Goal: Check status

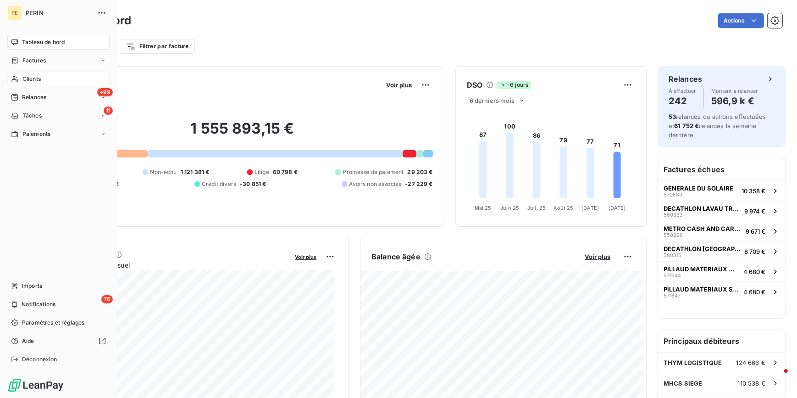
click at [27, 79] on span "Clients" at bounding box center [31, 79] width 18 height 8
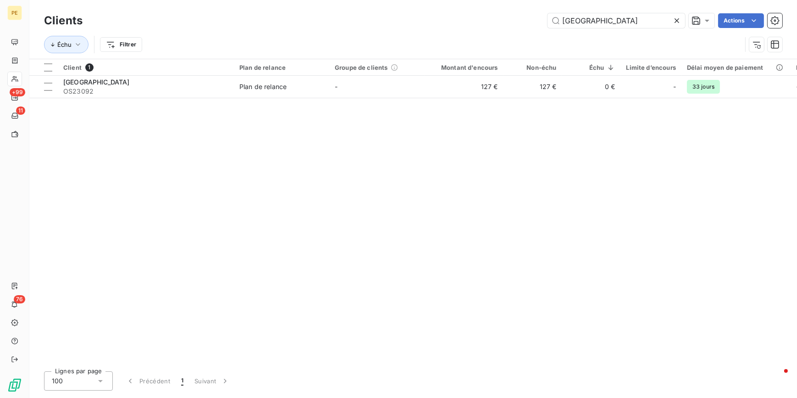
click at [674, 19] on icon at bounding box center [676, 20] width 9 height 9
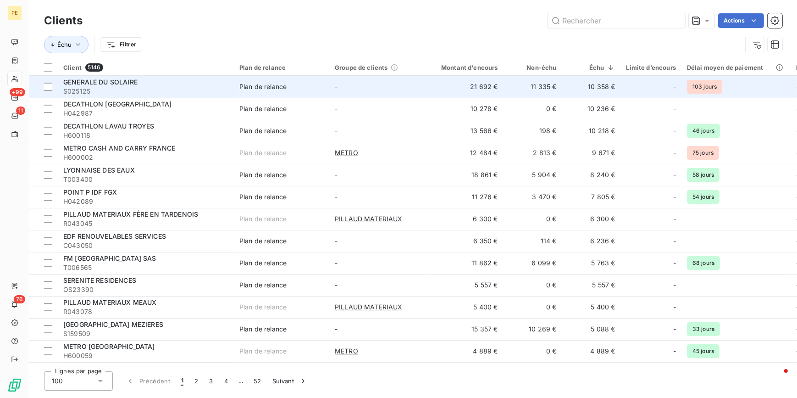
click at [116, 83] on span "GENERALE DU SOLAIRE" at bounding box center [100, 82] width 74 height 8
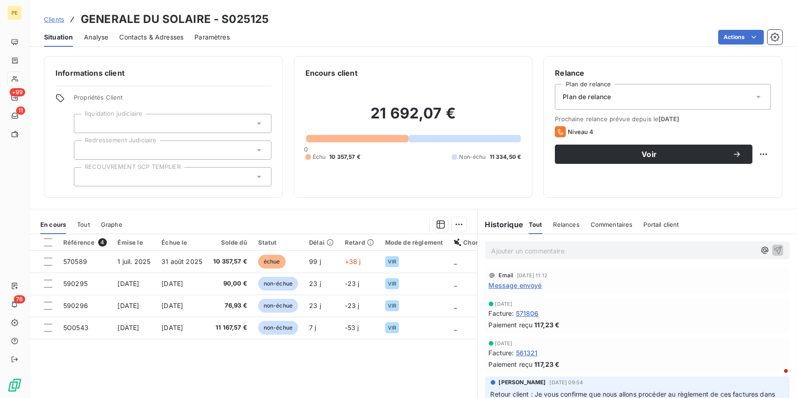
click at [531, 285] on span "Message envoyé" at bounding box center [515, 285] width 53 height 10
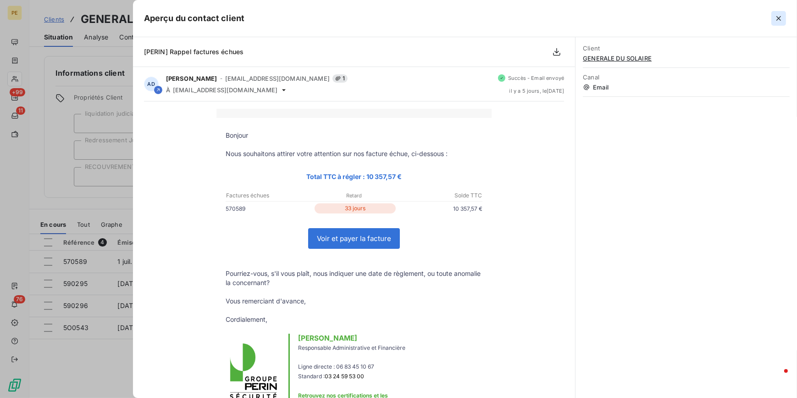
click at [778, 18] on icon "button" at bounding box center [778, 18] width 5 height 5
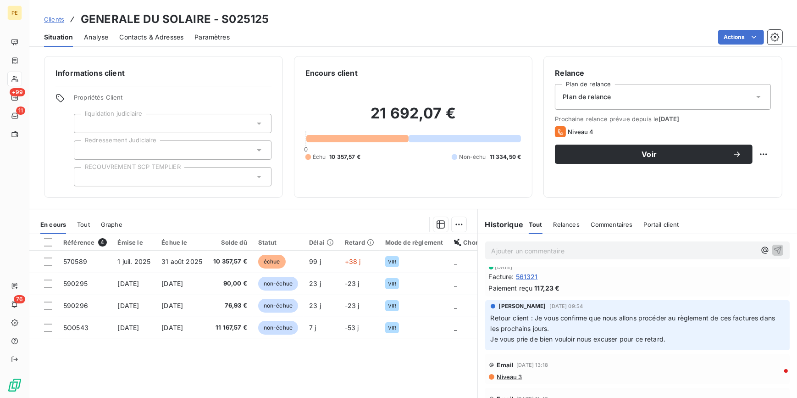
scroll to position [83, 0]
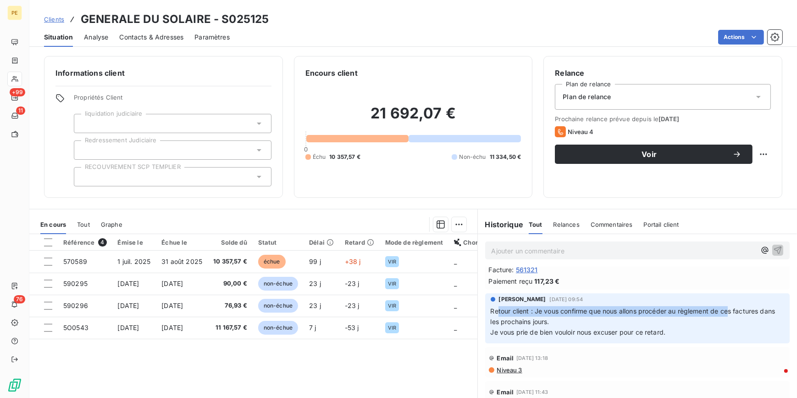
drag, startPoint x: 725, startPoint y: 315, endPoint x: 494, endPoint y: 305, distance: 231.8
click at [494, 306] on p "Retour client : Je vous confirme que nous allons procéder au règlement de ces f…" at bounding box center [638, 322] width 294 height 32
drag, startPoint x: 494, startPoint y: 305, endPoint x: 581, endPoint y: 319, distance: 88.3
click at [581, 319] on p "Retour client : Je vous confirme que nous allons procéder au règlement de ces f…" at bounding box center [638, 322] width 294 height 32
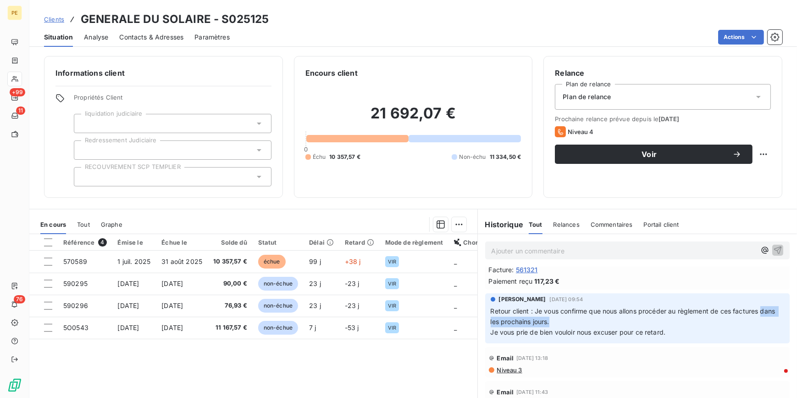
drag, startPoint x: 493, startPoint y: 320, endPoint x: 475, endPoint y: 318, distance: 18.0
click at [478, 318] on div "[PERSON_NAME] [DATE] 09:54 Retour client : Je vous confirme que nous allons pro…" at bounding box center [638, 318] width 320 height 54
click at [672, 336] on p "Retour client : Je vous confirme que nous allons procéder au règlement de ces f…" at bounding box center [638, 322] width 294 height 32
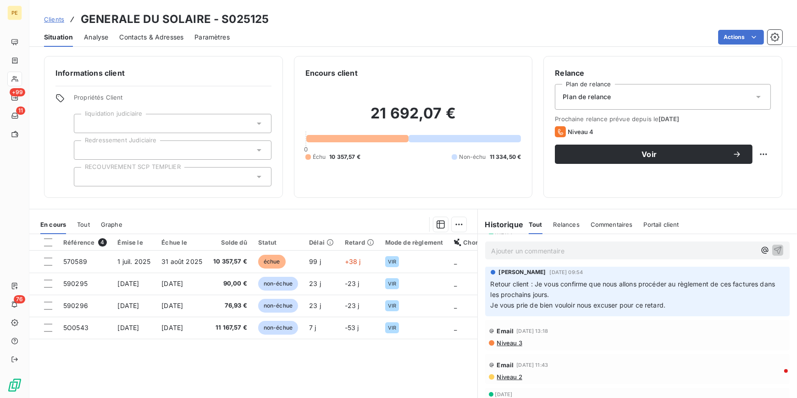
scroll to position [125, 0]
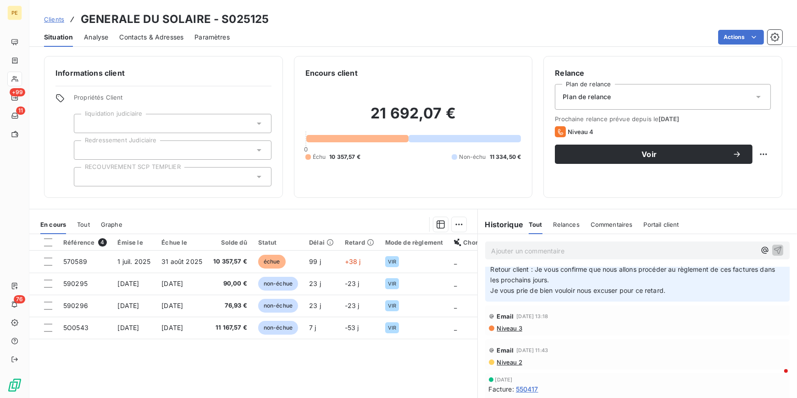
click at [506, 326] on span "Niveau 3" at bounding box center [509, 327] width 26 height 7
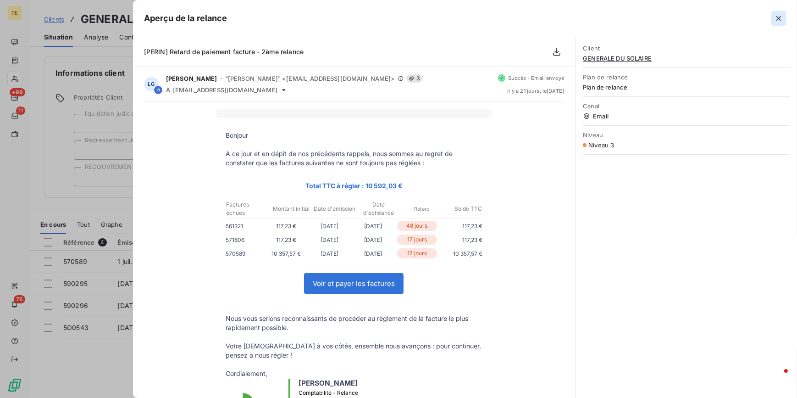
click at [775, 25] on button "button" at bounding box center [778, 18] width 15 height 15
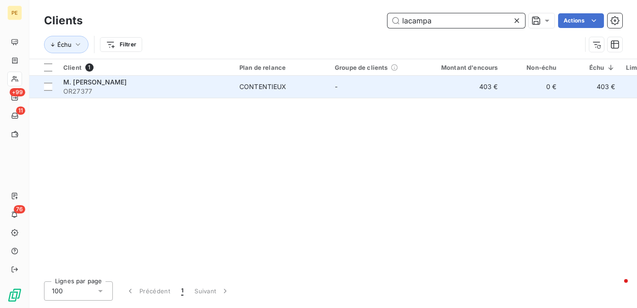
type input "lacampa"
click at [127, 78] on span "M. [PERSON_NAME]" at bounding box center [94, 82] width 63 height 8
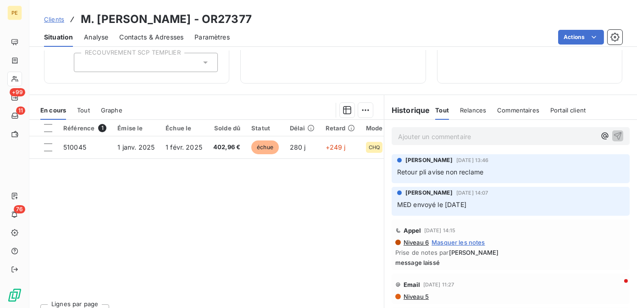
scroll to position [88, 0]
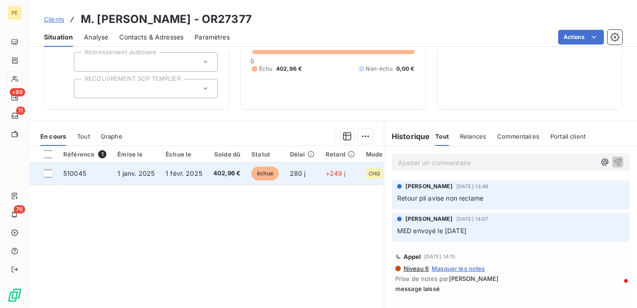
click at [126, 173] on span "1 janv. 2025" at bounding box center [135, 173] width 37 height 8
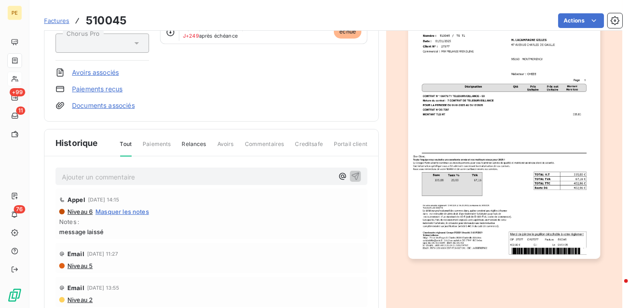
scroll to position [125, 0]
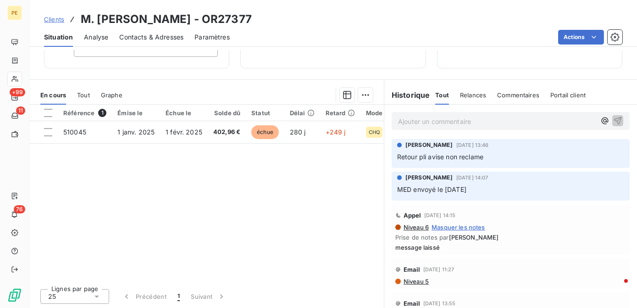
drag, startPoint x: 481, startPoint y: 193, endPoint x: 445, endPoint y: 193, distance: 36.2
click at [445, 193] on p "MED envoyé le [DATE]" at bounding box center [510, 189] width 227 height 11
click at [444, 193] on p "MED envoyé le [DATE]" at bounding box center [510, 189] width 227 height 11
drag, startPoint x: 448, startPoint y: 191, endPoint x: 481, endPoint y: 186, distance: 34.3
click at [481, 186] on p "MED envoyé le [DATE]" at bounding box center [510, 189] width 227 height 11
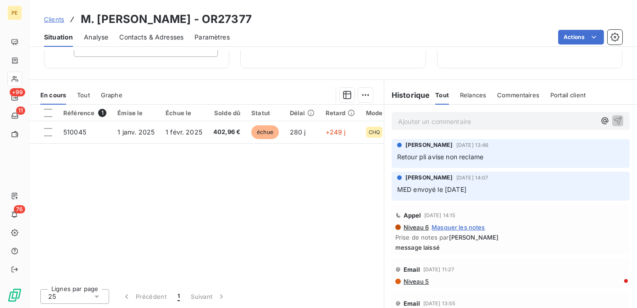
click at [167, 189] on div "Référence 1 Émise le Échue le Solde dû Statut Délai Retard Mode de règlement Ch…" at bounding box center [206, 193] width 354 height 177
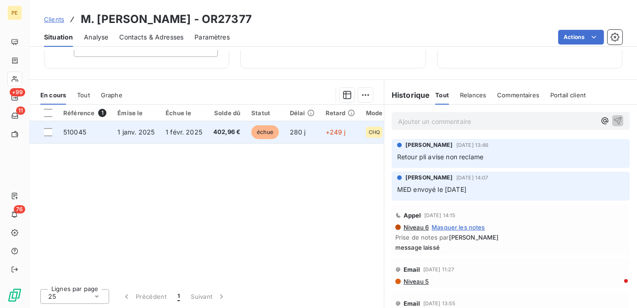
click at [131, 127] on td "1 janv. 2025" at bounding box center [136, 132] width 48 height 22
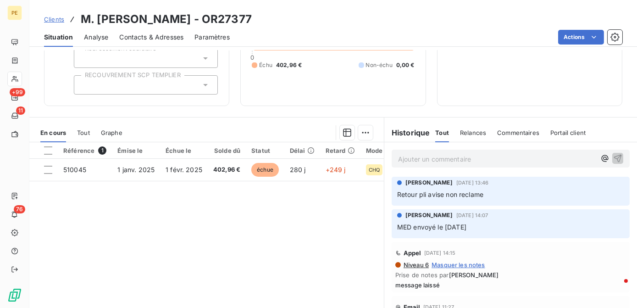
scroll to position [125, 0]
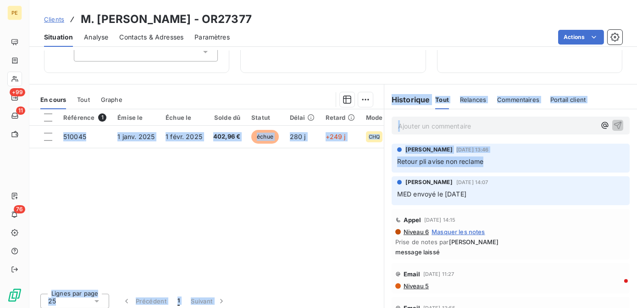
drag, startPoint x: 491, startPoint y: 159, endPoint x: 378, endPoint y: 160, distance: 112.8
click at [378, 160] on div "En cours Tout Graphe Référence 1 Émise le Échue le Solde dû Statut Délai Retard…" at bounding box center [333, 198] width 608 height 229
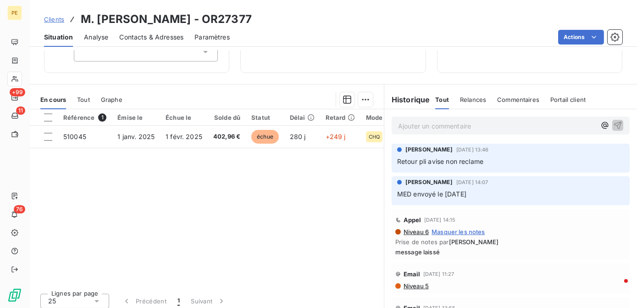
drag, startPoint x: 378, startPoint y: 160, endPoint x: 265, endPoint y: 200, distance: 119.8
click at [265, 200] on div "Référence 1 Émise le Échue le Solde dû Statut Délai Retard Mode de règlement Ch…" at bounding box center [206, 197] width 354 height 177
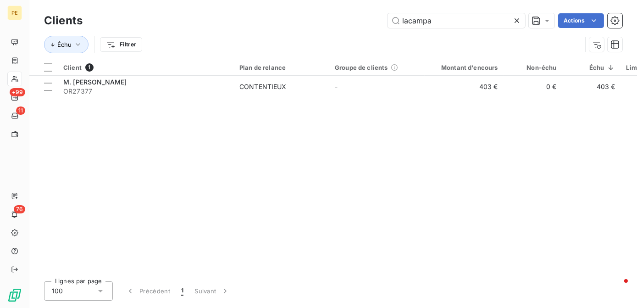
click at [514, 17] on icon at bounding box center [516, 20] width 9 height 9
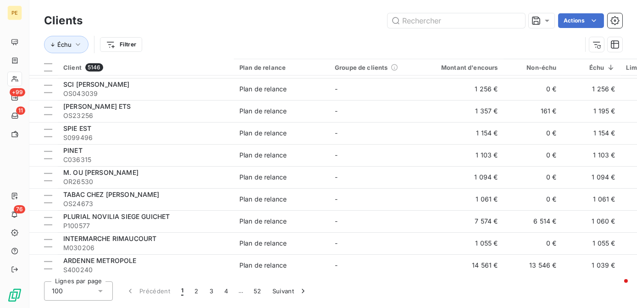
scroll to position [2006, 0]
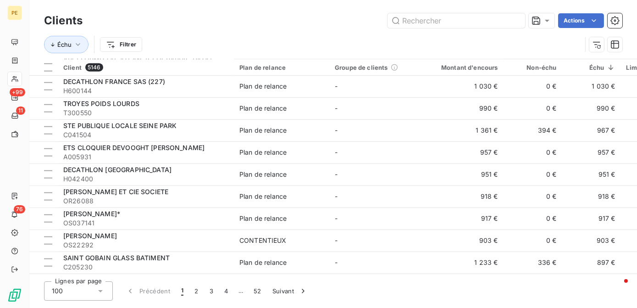
click at [315, 8] on div "Clients Actions Échu Filtrer" at bounding box center [333, 29] width 608 height 59
